Goal: Task Accomplishment & Management: Complete application form

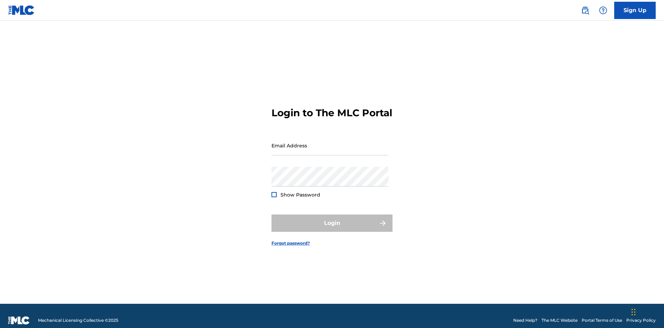
scroll to position [9, 0]
click at [330, 142] on input "Email Address" at bounding box center [330, 146] width 117 height 20
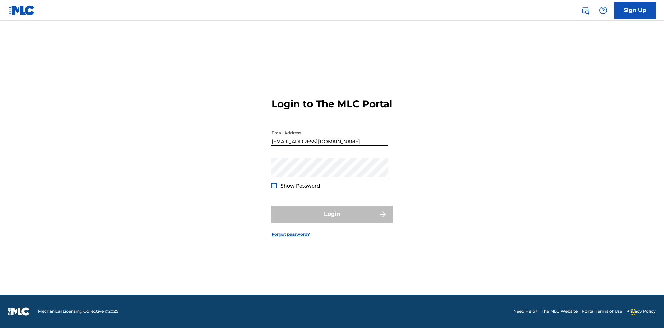
type input "[EMAIL_ADDRESS][DOMAIN_NAME]"
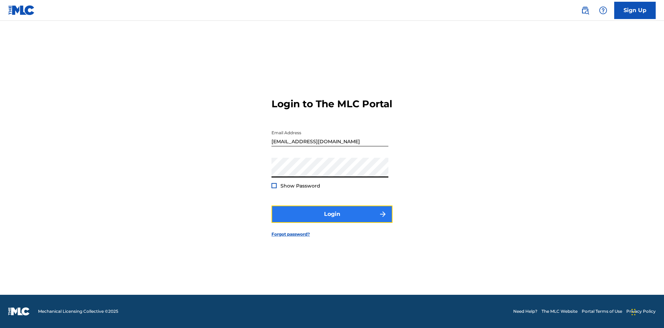
click at [332, 220] on button "Login" at bounding box center [332, 213] width 121 height 17
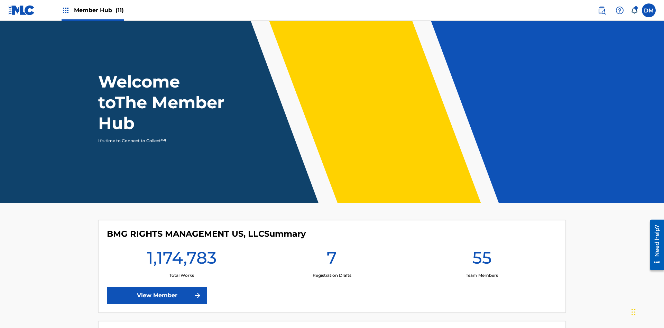
scroll to position [30, 0]
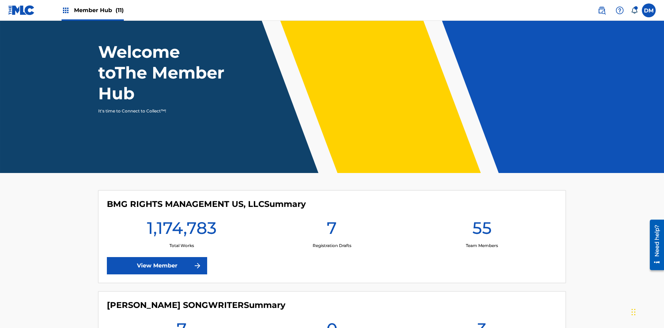
click at [92, 10] on span "Member Hub (11)" at bounding box center [99, 10] width 50 height 8
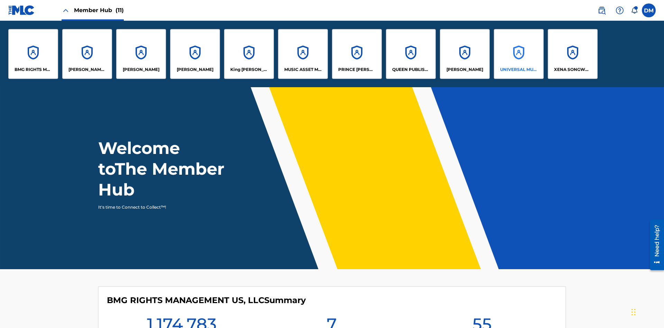
click at [519, 70] on p "UNIVERSAL MUSIC PUB GROUP" at bounding box center [519, 69] width 38 height 6
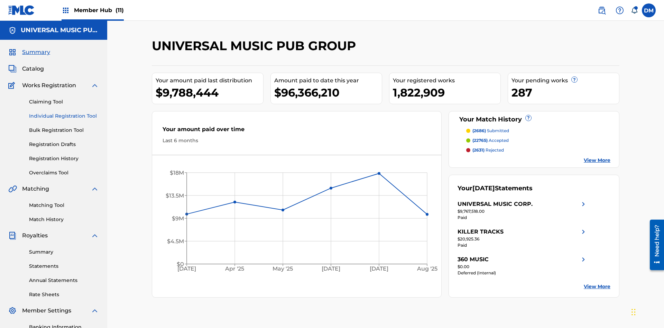
click at [64, 112] on link "Individual Registration Tool" at bounding box center [64, 115] width 70 height 7
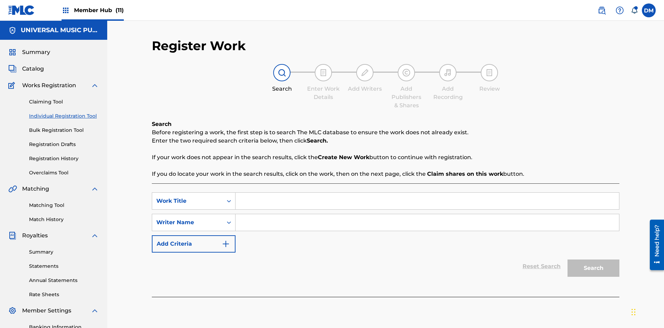
click at [427, 193] on input "Search Form" at bounding box center [428, 201] width 384 height 17
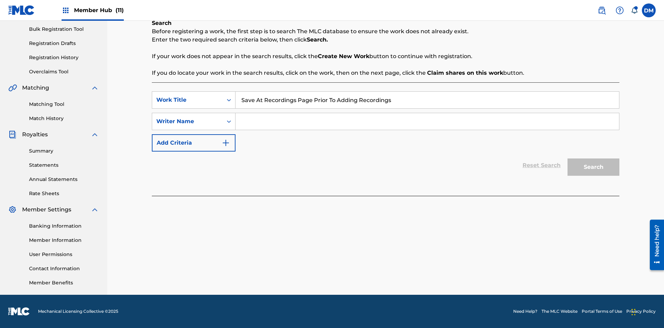
type input "Save At Recordings Page Prior To Adding Recordings"
click at [427, 121] on input "Search Form" at bounding box center [428, 121] width 384 height 17
type input "QWERTYUIOP"
click at [594, 167] on button "Search" at bounding box center [594, 166] width 52 height 17
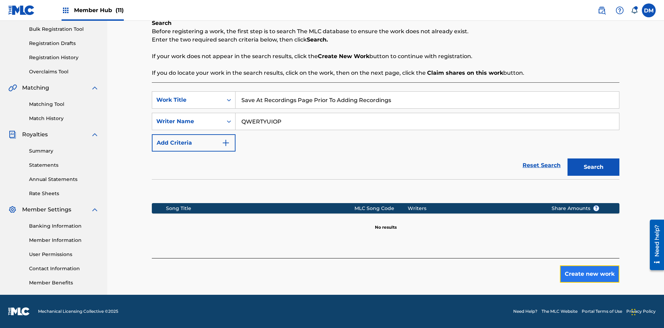
click at [590, 274] on button "Create new work" at bounding box center [589, 273] width 59 height 17
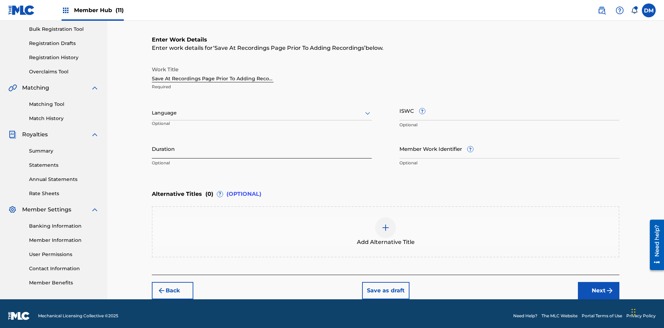
click at [262, 144] on input "Duration" at bounding box center [262, 149] width 220 height 20
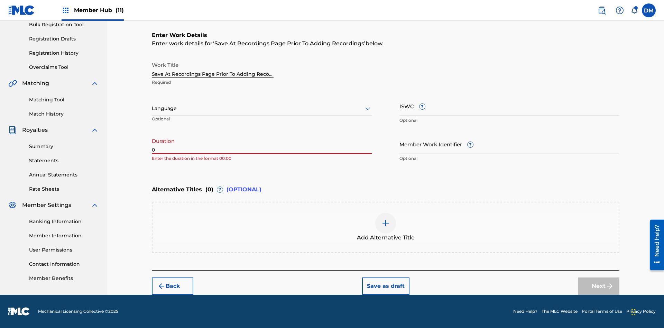
click at [262, 144] on input "0" at bounding box center [262, 144] width 220 height 20
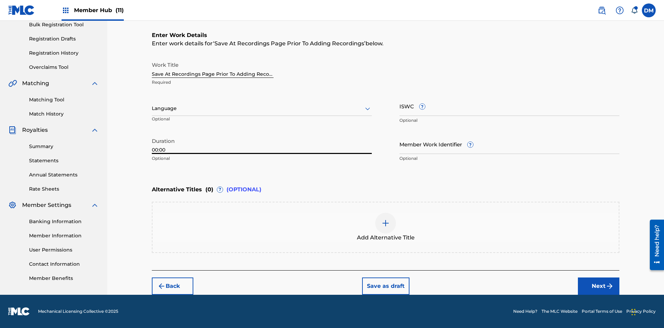
type input "00:00"
click at [368, 109] on icon at bounding box center [368, 108] width 8 height 8
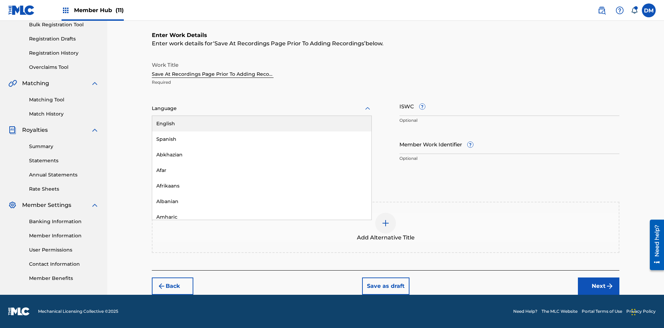
click at [262, 170] on div "Afar" at bounding box center [261, 171] width 219 height 16
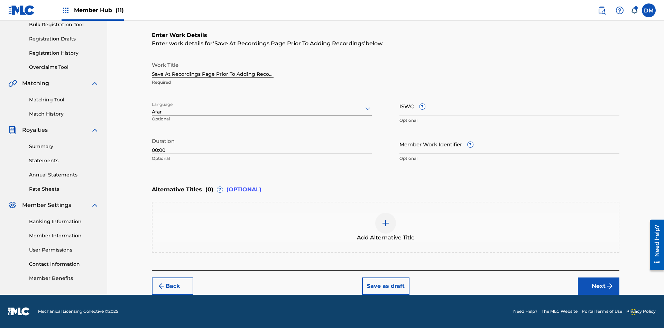
click at [510, 144] on input "Member Work Identifier ?" at bounding box center [510, 144] width 220 height 20
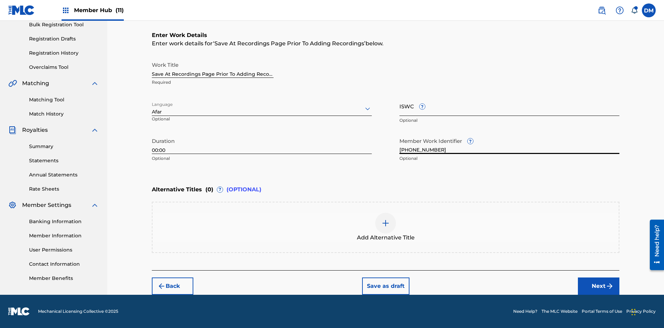
type input "[PHONE_NUMBER]"
click at [510, 106] on input "ISWC ?" at bounding box center [510, 106] width 220 height 20
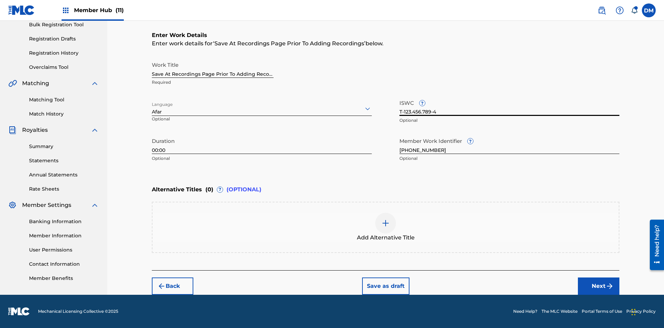
scroll to position [0, 0]
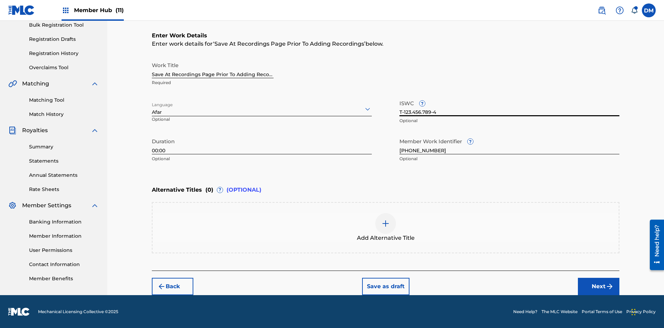
type input "T-123.456.789-4"
click at [386, 227] on img at bounding box center [386, 223] width 8 height 8
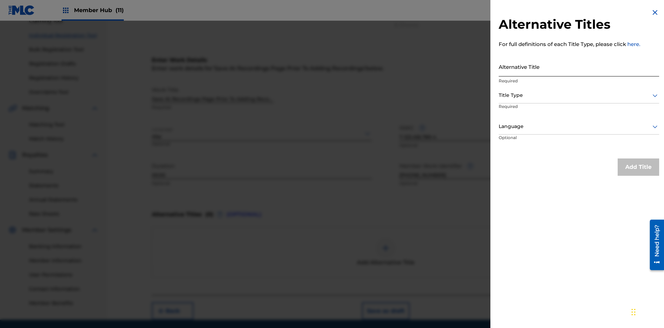
click at [579, 66] on input "Alternative Title" at bounding box center [579, 67] width 161 height 20
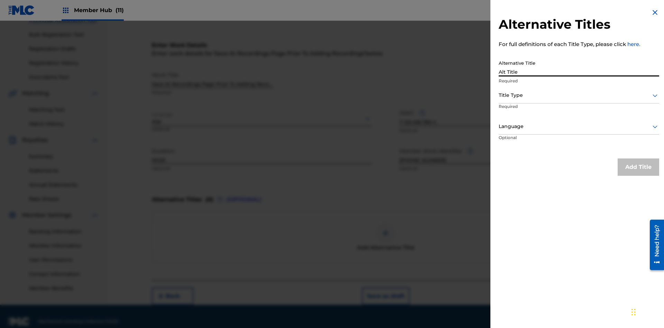
type input "Alt Title"
click at [579, 95] on div at bounding box center [579, 95] width 161 height 9
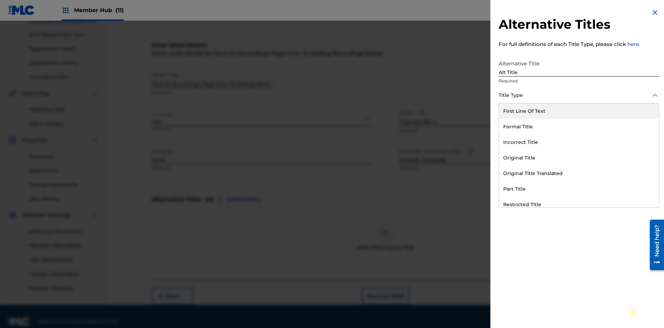
scroll to position [106, 0]
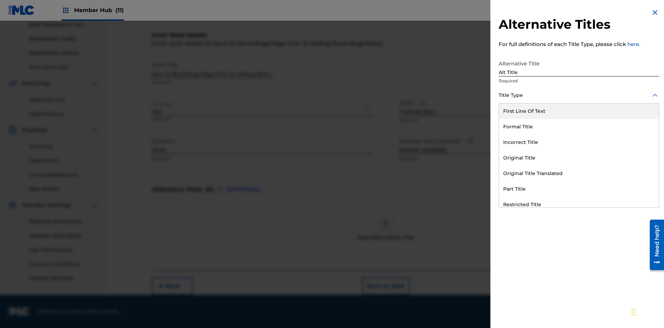
click at [579, 158] on div "Original Title" at bounding box center [579, 158] width 160 height 16
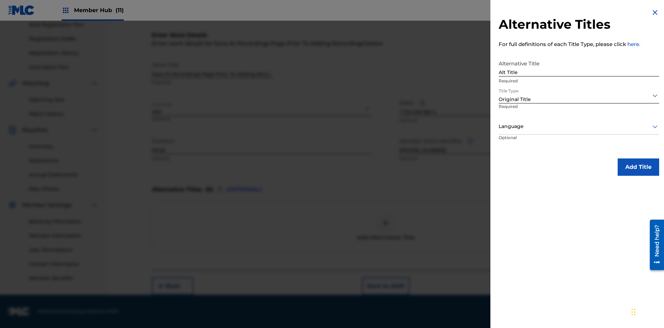
click at [579, 126] on div at bounding box center [579, 126] width 161 height 9
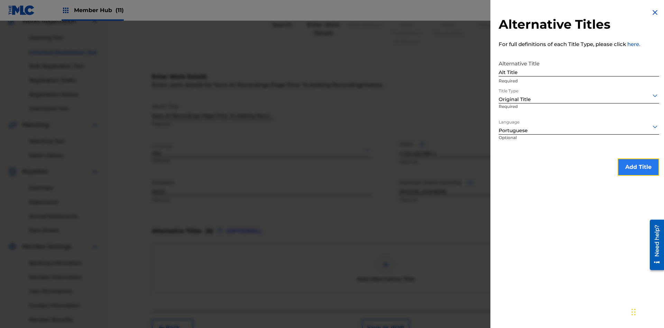
click at [639, 167] on button "Add Title" at bounding box center [639, 166] width 42 height 17
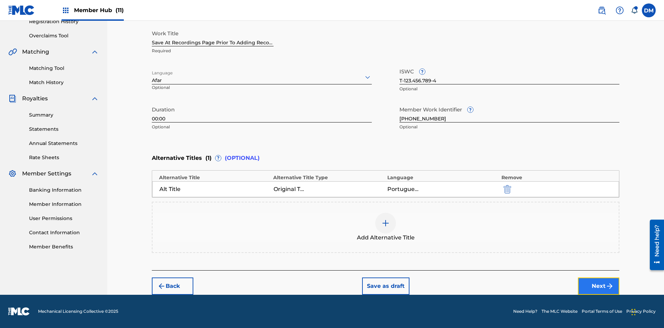
click at [599, 286] on button "Next" at bounding box center [599, 285] width 42 height 17
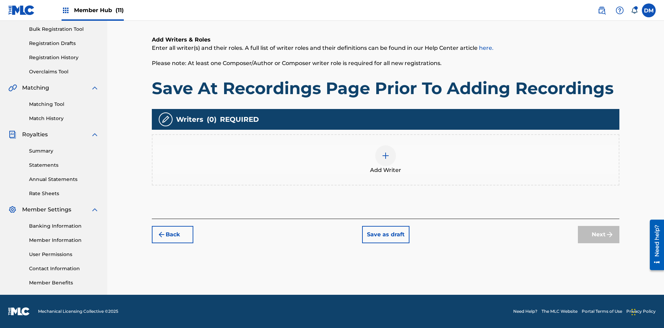
scroll to position [101, 0]
click at [386, 159] on img at bounding box center [386, 156] width 8 height 8
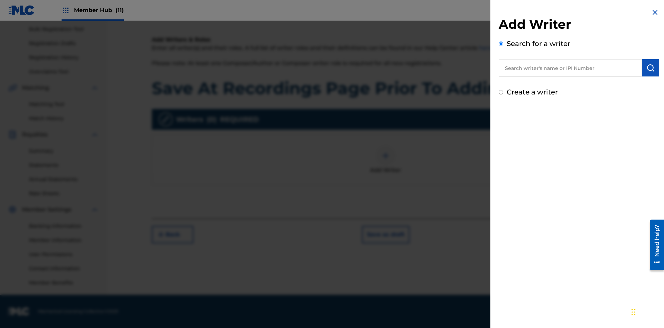
click at [570, 68] on input "text" at bounding box center [570, 67] width 143 height 17
type input "[PERSON_NAME]"
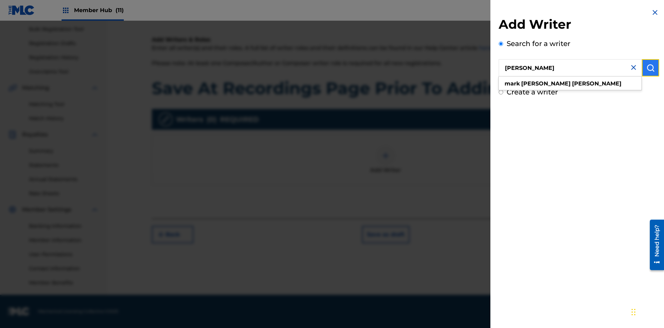
click at [651, 68] on img "submit" at bounding box center [651, 68] width 8 height 8
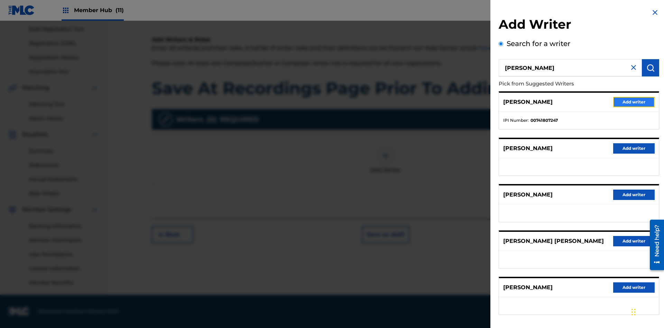
click at [634, 102] on button "Add writer" at bounding box center [634, 102] width 42 height 10
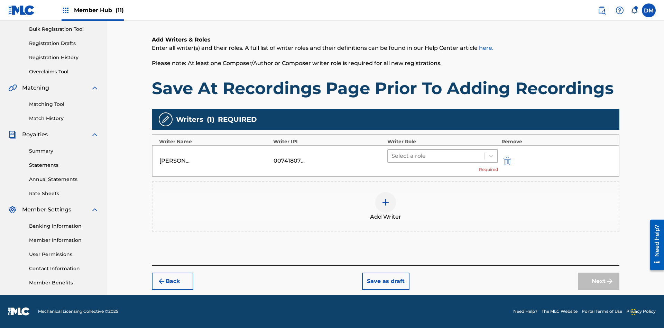
click at [392, 156] on input "text" at bounding box center [392, 156] width 1 height 8
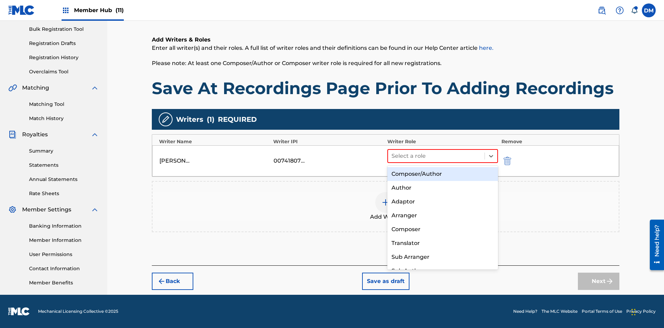
click at [442, 229] on div "Composer" at bounding box center [442, 229] width 111 height 14
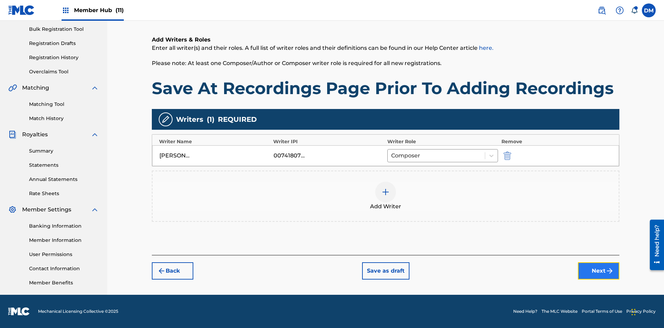
click at [599, 271] on button "Next" at bounding box center [599, 270] width 42 height 17
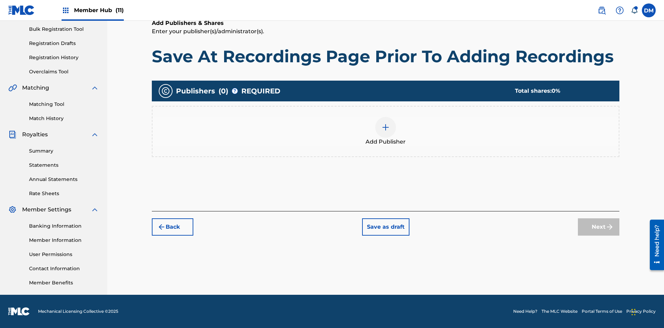
click at [386, 127] on img at bounding box center [386, 127] width 8 height 8
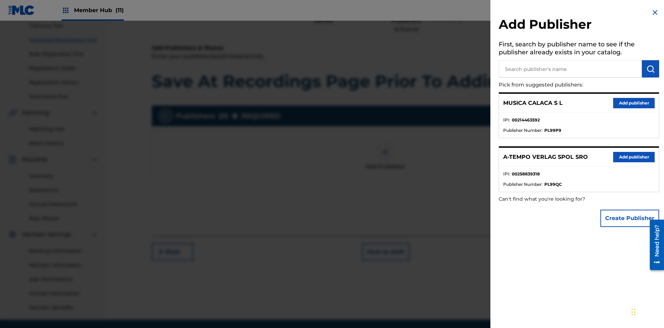
click at [570, 69] on input "text" at bounding box center [570, 68] width 143 height 17
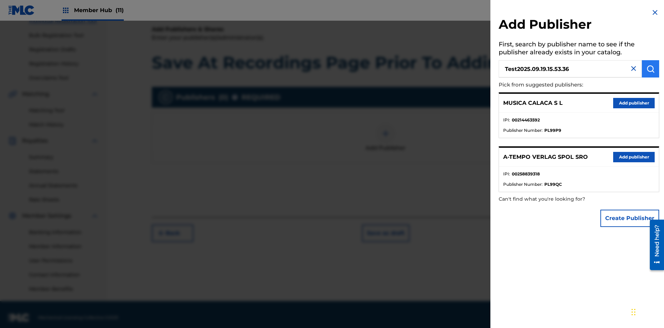
type input "Test2025.09.19.15.53.36"
click at [651, 69] on img "submit" at bounding box center [651, 69] width 8 height 8
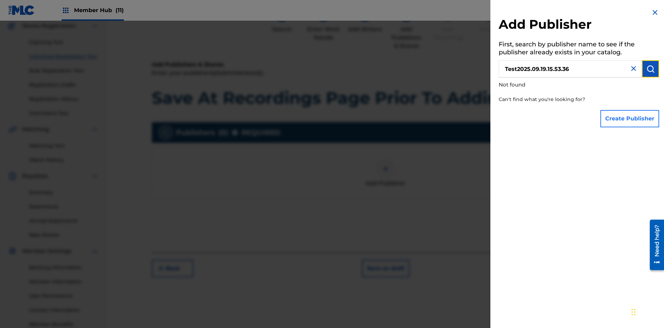
click at [630, 118] on button "Create Publisher" at bounding box center [630, 118] width 59 height 17
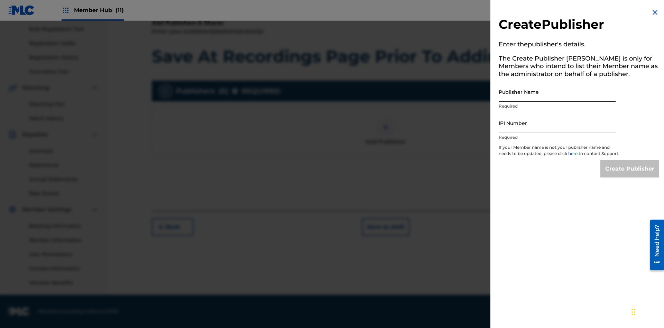
click at [557, 92] on input "Publisher Name" at bounding box center [557, 92] width 117 height 20
type input "Test2025.09.19.15.53.40"
click at [557, 123] on input "IPI Number" at bounding box center [557, 123] width 117 height 20
type input "00595839777"
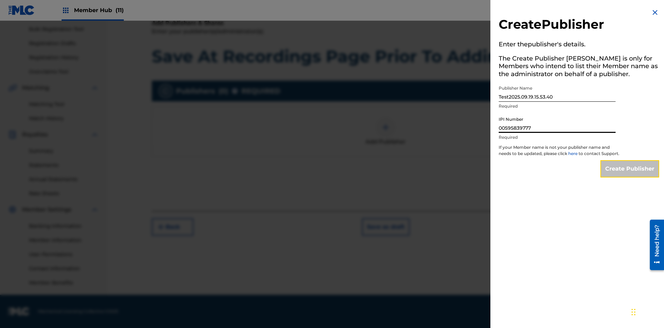
click at [630, 175] on input "Create Publisher" at bounding box center [630, 168] width 59 height 17
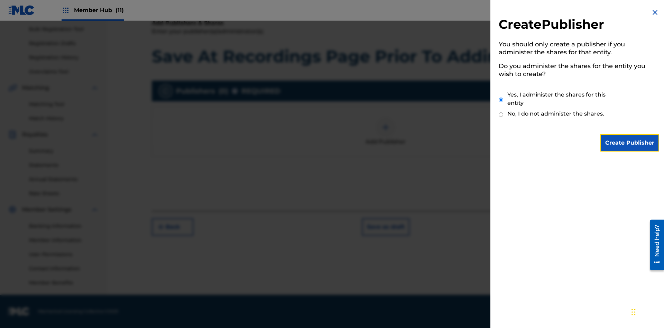
click at [501, 100] on input "Yes, I administer the shares for this entity" at bounding box center [501, 99] width 4 height 15
click at [630, 143] on input "Create Publisher" at bounding box center [630, 142] width 59 height 17
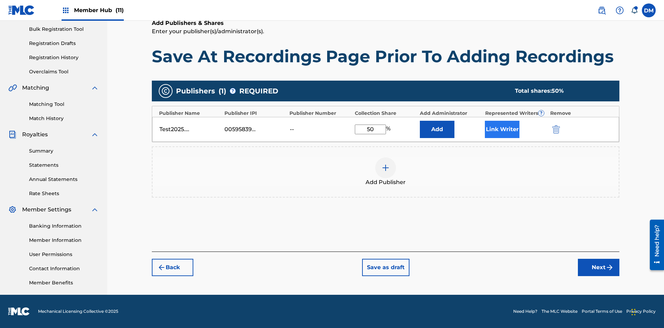
type input "50"
click at [502, 129] on button "Link Writer" at bounding box center [502, 129] width 35 height 17
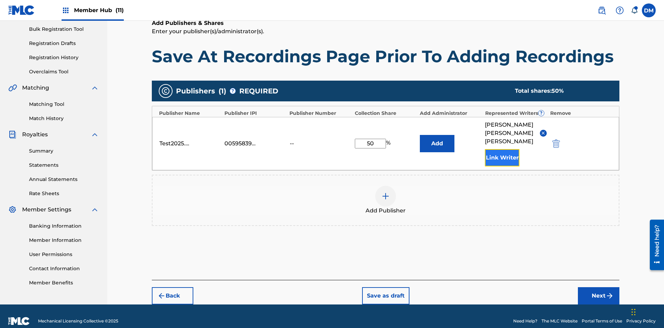
click at [502, 149] on button "Link Writer" at bounding box center [502, 157] width 35 height 17
click at [437, 138] on button "Add" at bounding box center [437, 143] width 35 height 17
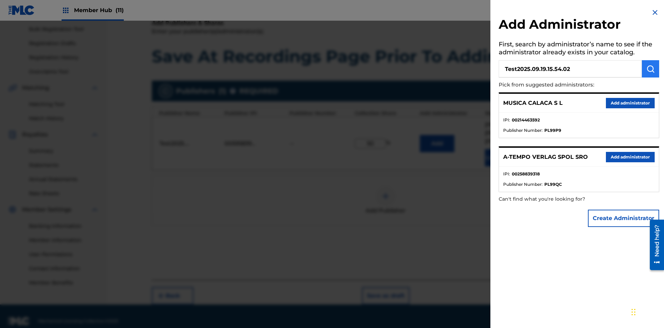
type input "Test2025.09.19.15.54.02"
click at [651, 69] on img "submit" at bounding box center [651, 69] width 8 height 8
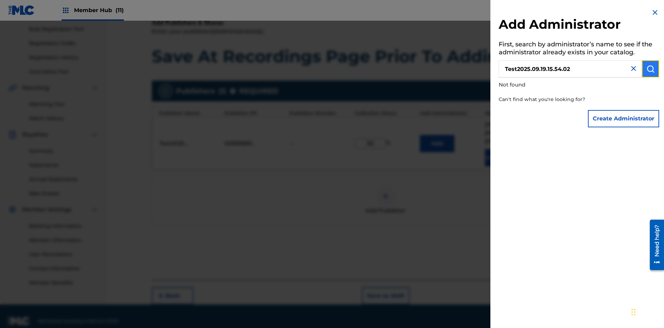
scroll to position [102, 0]
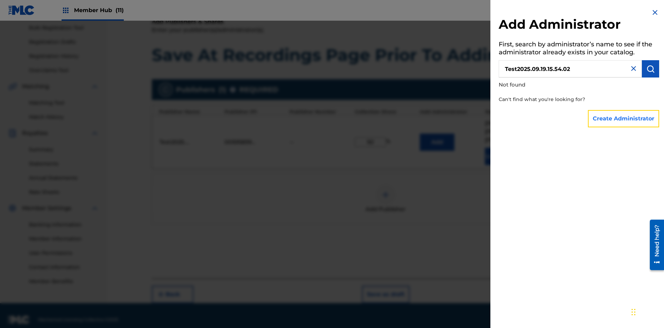
click at [624, 118] on button "Create Administrator" at bounding box center [623, 118] width 71 height 17
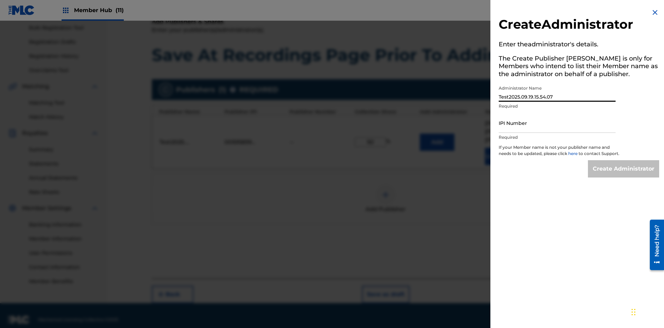
click at [557, 123] on input "IPI Number" at bounding box center [557, 123] width 117 height 20
click at [624, 175] on input "Create Administrator" at bounding box center [623, 168] width 71 height 17
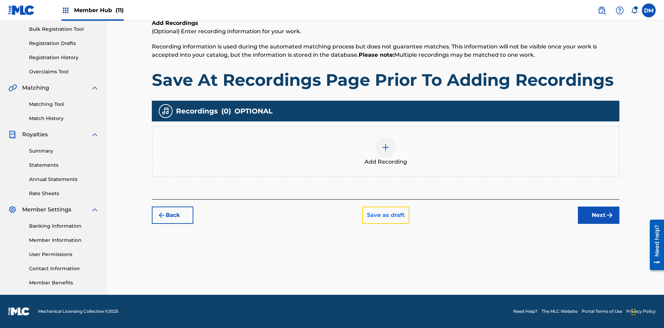
click at [385, 215] on button "Save as draft" at bounding box center [385, 215] width 47 height 17
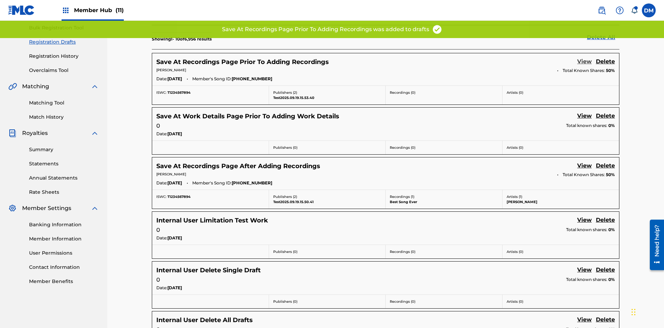
click at [585, 57] on link "View" at bounding box center [584, 61] width 15 height 9
